Goal: Find specific page/section: Find specific page/section

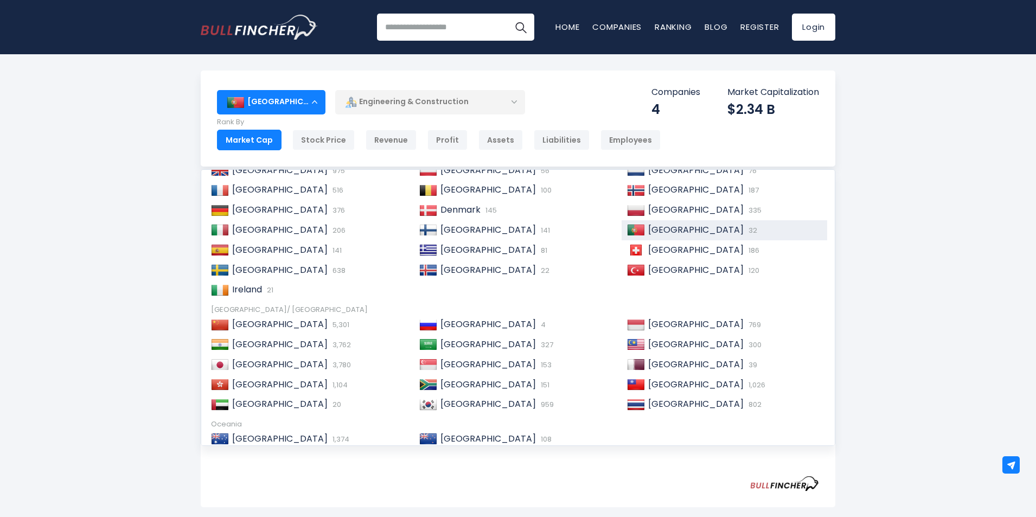
scroll to position [166, 0]
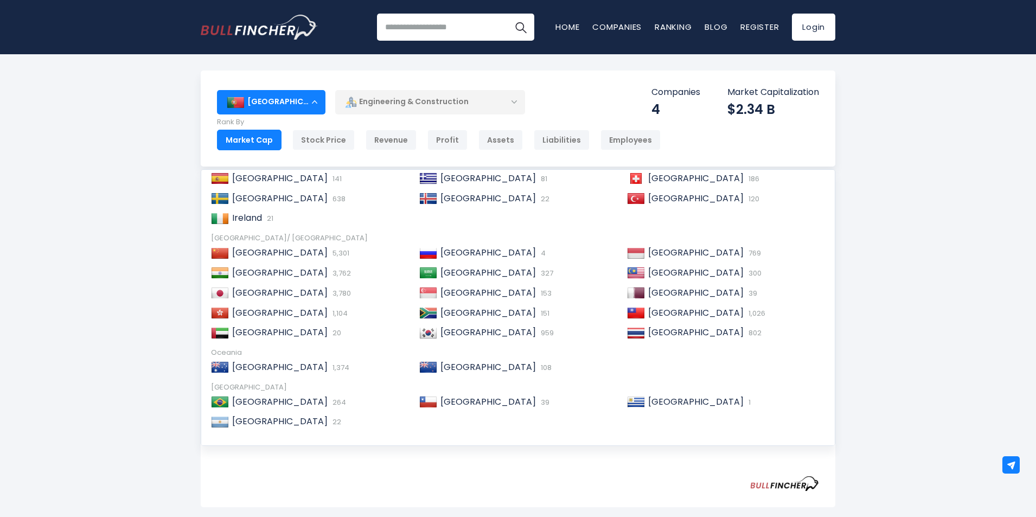
click at [134, 232] on div "Portugal Entire World 30,364 North America" at bounding box center [518, 461] width 1036 height 780
click at [257, 141] on div "Market Cap" at bounding box center [249, 140] width 65 height 21
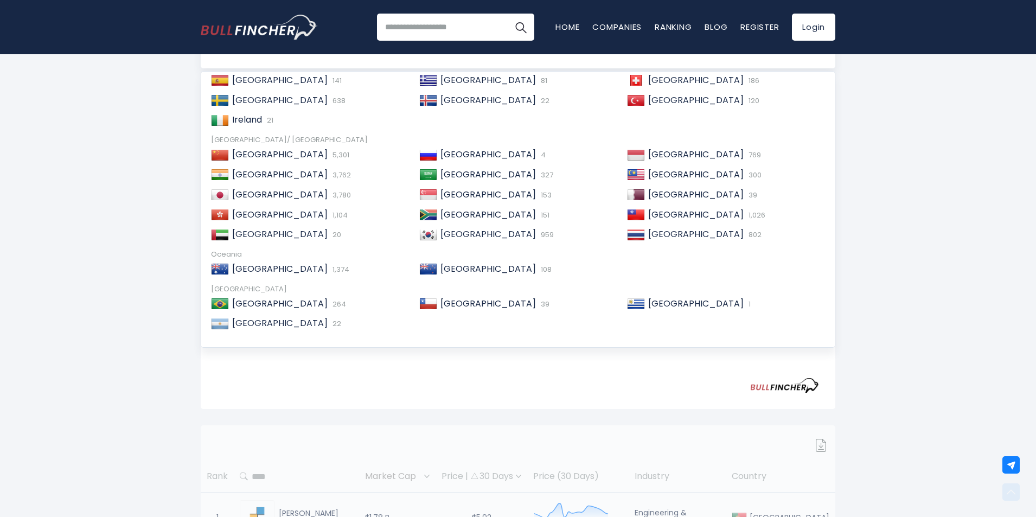
scroll to position [217, 0]
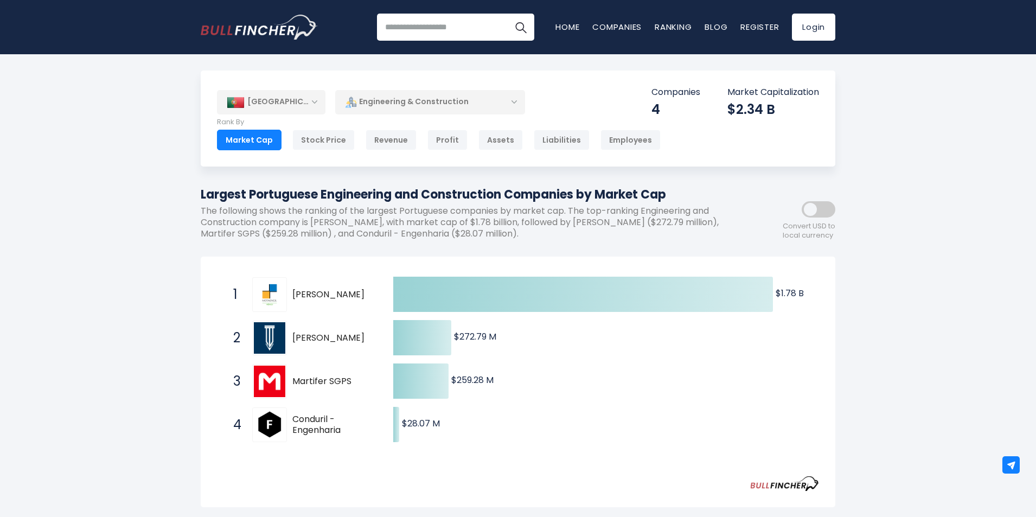
click at [302, 105] on div "[GEOGRAPHIC_DATA]" at bounding box center [271, 102] width 109 height 24
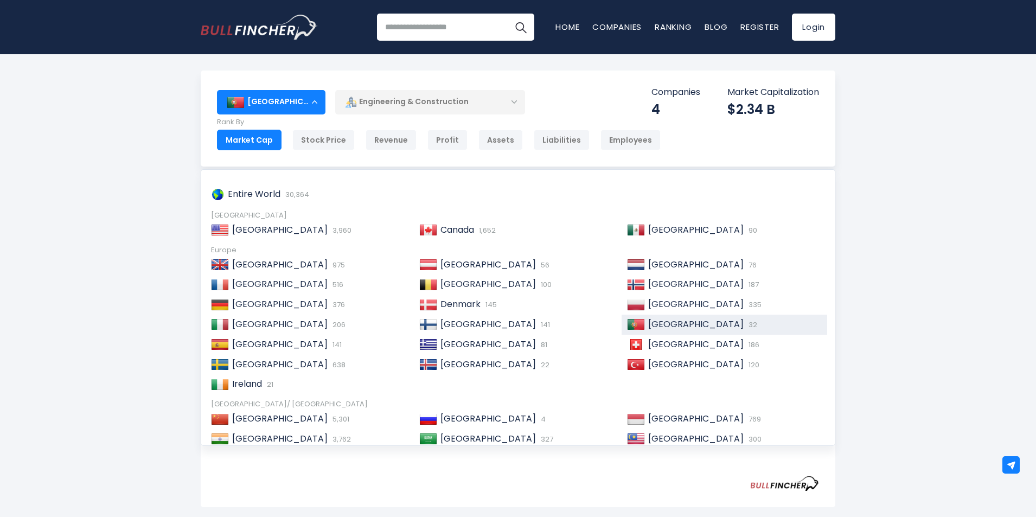
click at [314, 104] on div "[GEOGRAPHIC_DATA]" at bounding box center [271, 102] width 109 height 24
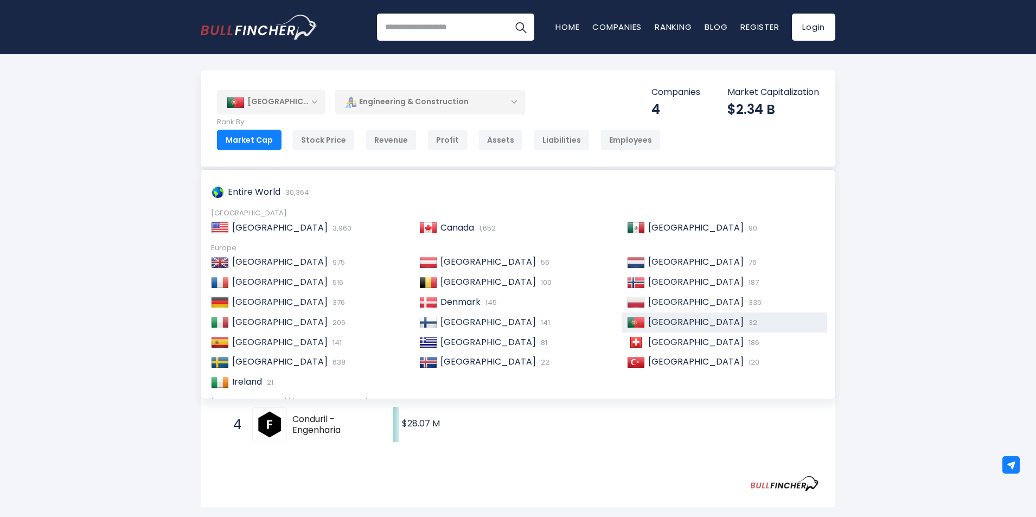
click at [428, 101] on div "Engineering & Construction" at bounding box center [430, 102] width 190 height 25
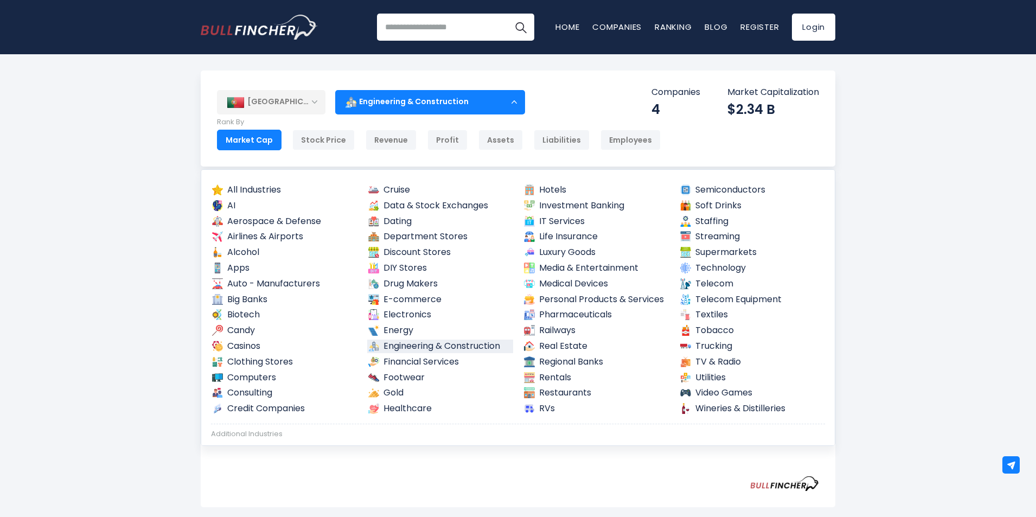
click at [424, 101] on div "Engineering & Construction" at bounding box center [430, 102] width 190 height 25
